Goal: Information Seeking & Learning: Learn about a topic

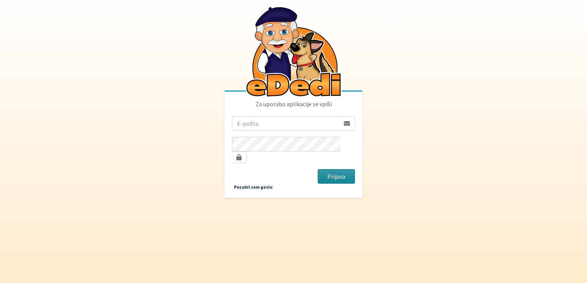
type input "[EMAIL_ADDRESS][DOMAIN_NAME]"
click at [327, 173] on button "Prijava" at bounding box center [335, 176] width 37 height 15
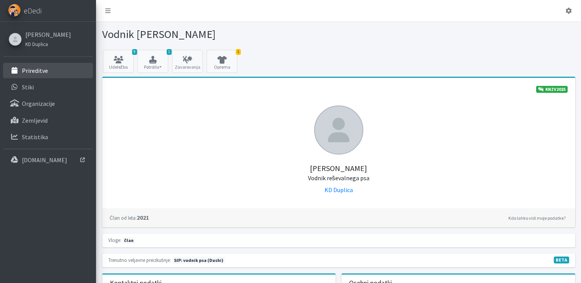
click at [33, 70] on p "Prireditve" at bounding box center [35, 71] width 26 height 8
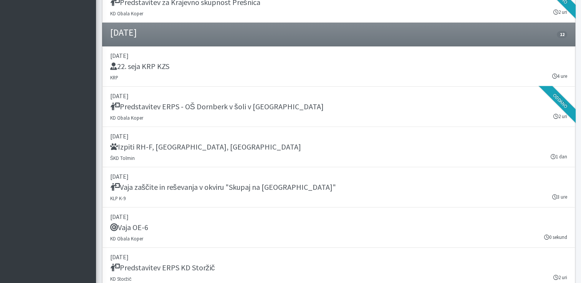
scroll to position [599, 0]
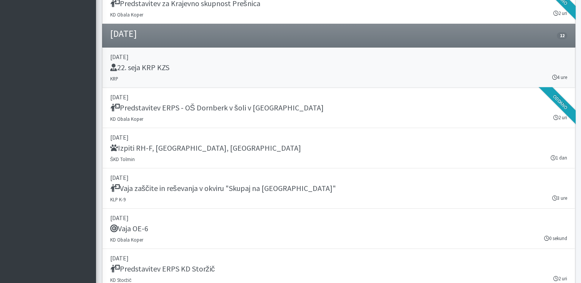
click at [229, 61] on link "03. september 2025 22. seja KRP KZS KRP 4 ure" at bounding box center [338, 68] width 473 height 40
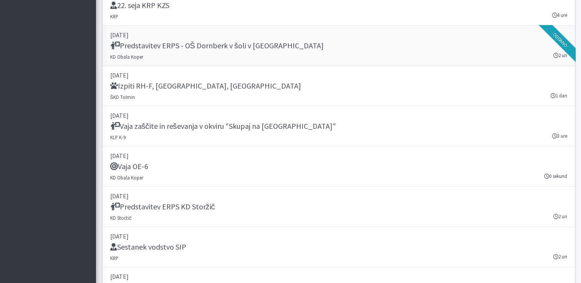
scroll to position [660, 0]
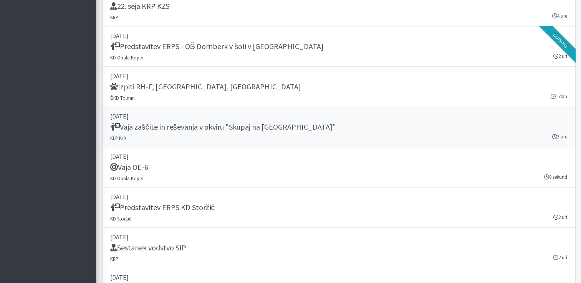
click at [259, 123] on h5 "Vaja zaščite in reševanja v okviru "Skupaj na Lisco"" at bounding box center [223, 126] width 226 height 9
click at [213, 86] on div "Izpiti RH-F, FL, MT" at bounding box center [338, 87] width 457 height 11
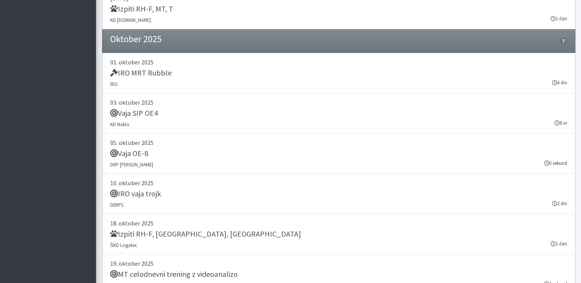
scroll to position [1178, 0]
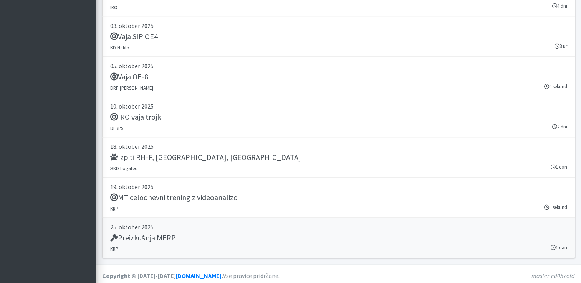
click at [226, 240] on div "Preizkušnja MERP" at bounding box center [338, 238] width 457 height 11
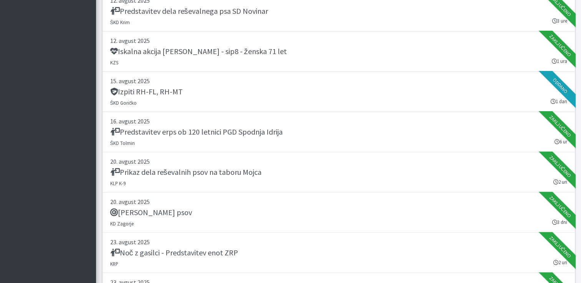
scroll to position [210, 0]
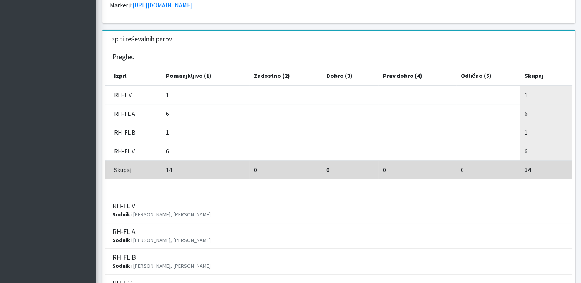
scroll to position [211, 0]
